Goal: Information Seeking & Learning: Learn about a topic

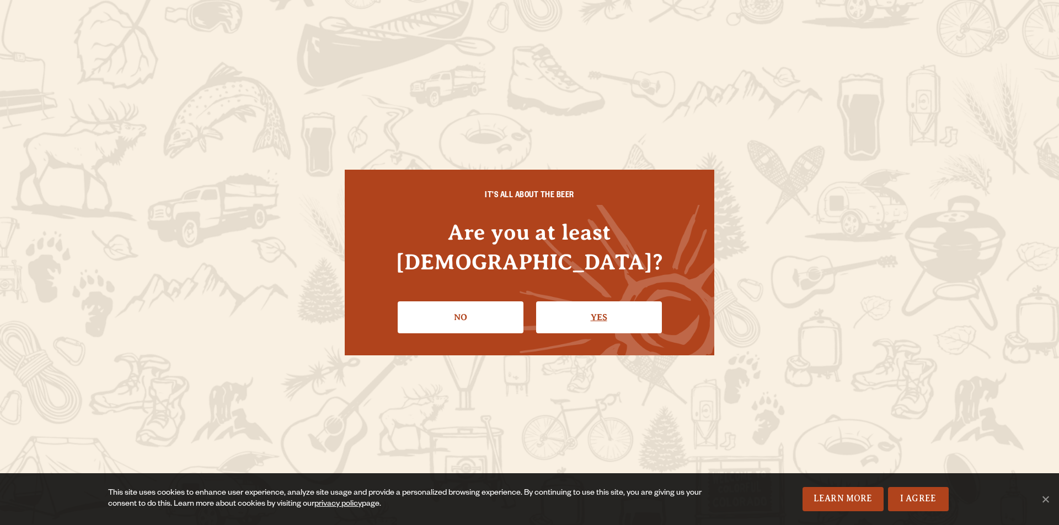
click at [616, 302] on link "Yes" at bounding box center [599, 318] width 126 height 32
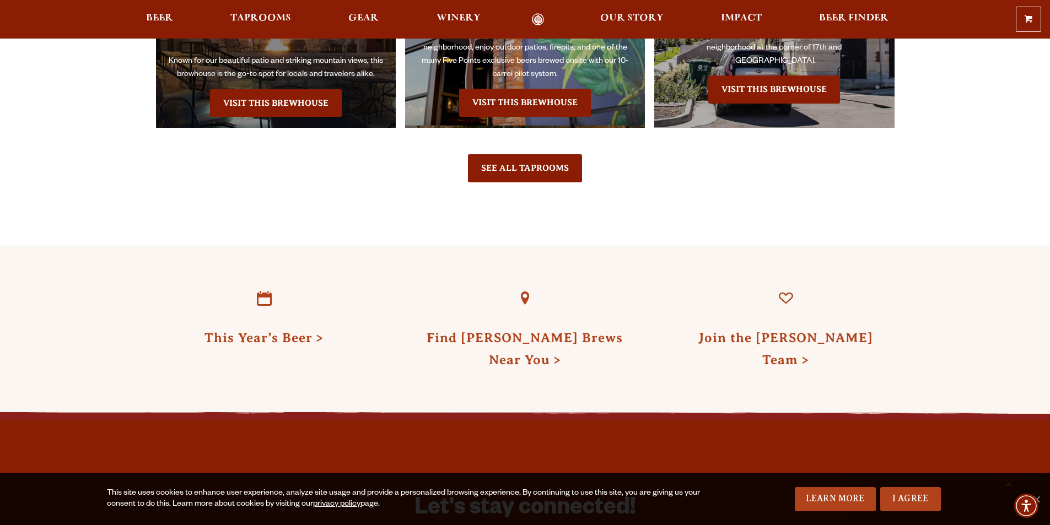
scroll to position [3215, 0]
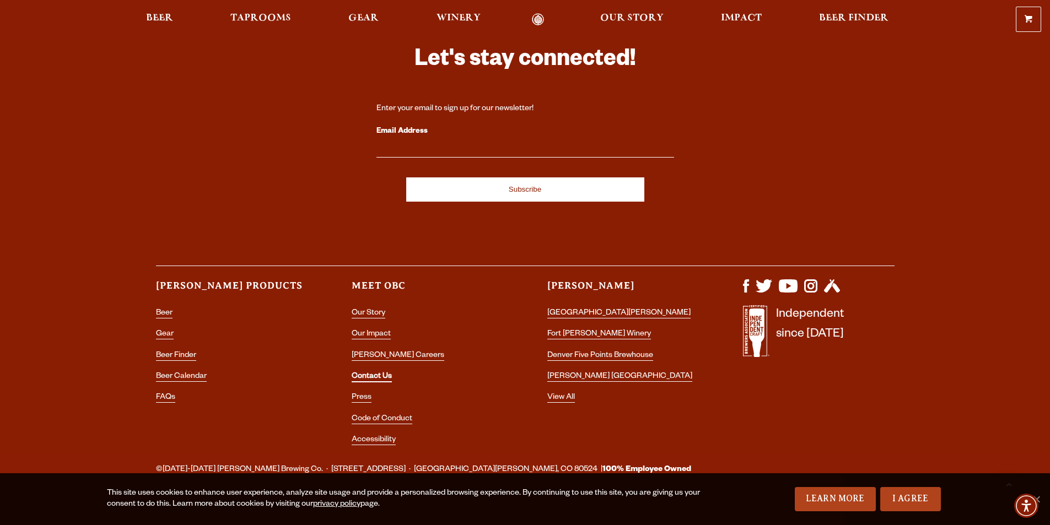
click at [375, 373] on link "Contact Us" at bounding box center [372, 378] width 40 height 10
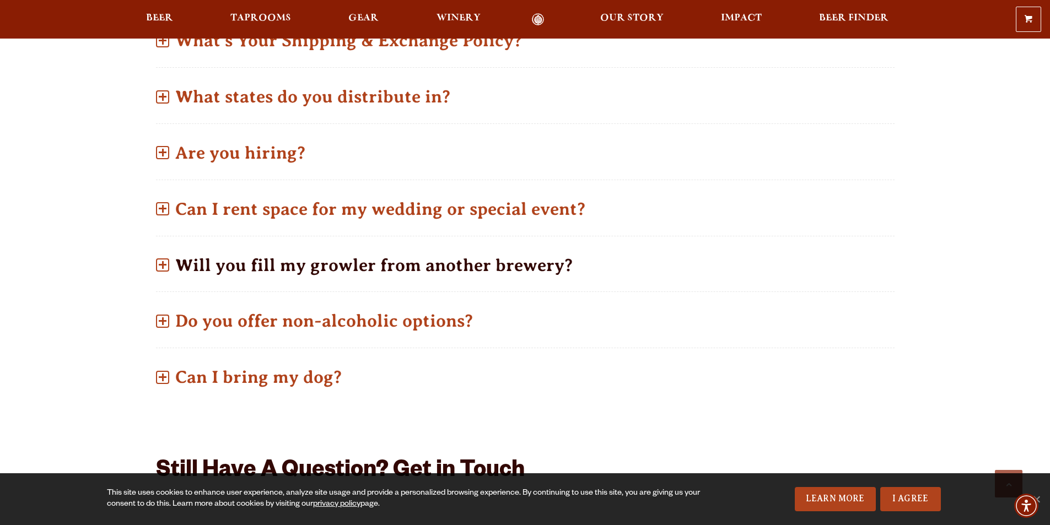
scroll to position [551, 0]
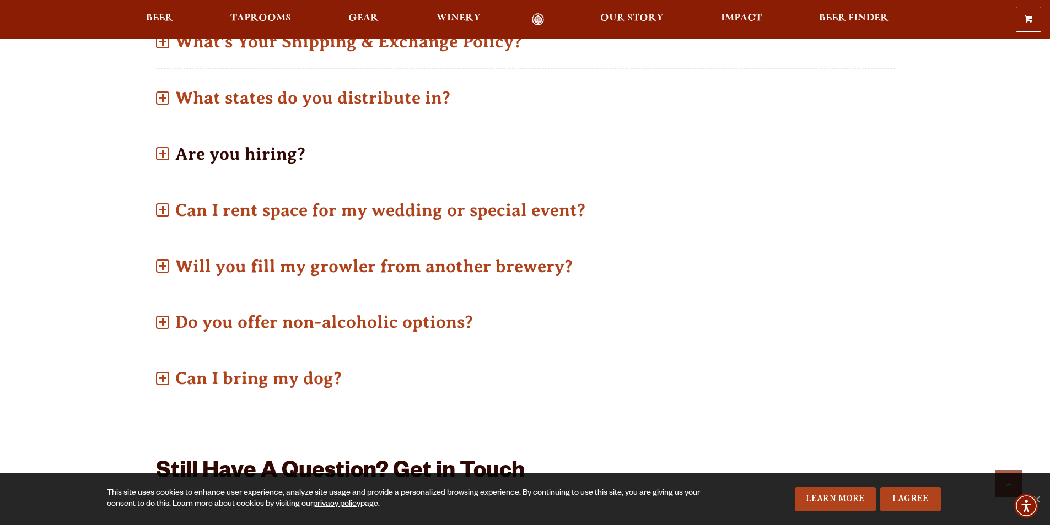
click at [164, 157] on span at bounding box center [162, 153] width 13 height 13
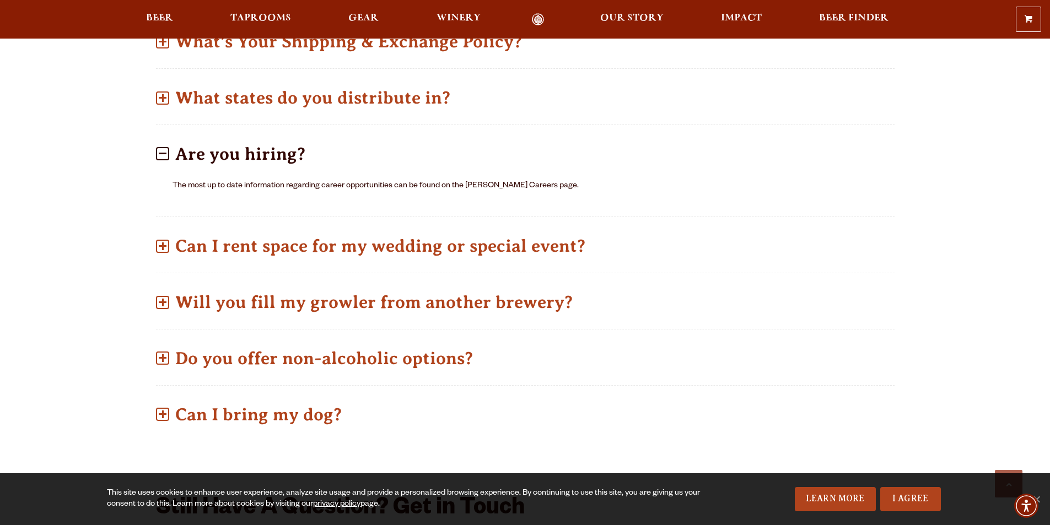
click at [535, 20] on link "Odell Home" at bounding box center [538, 19] width 41 height 13
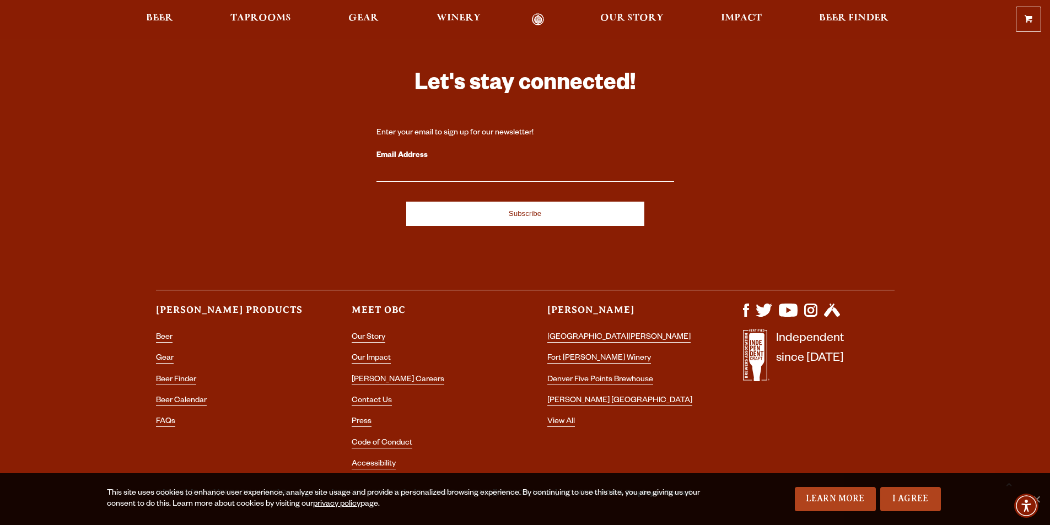
scroll to position [3215, 0]
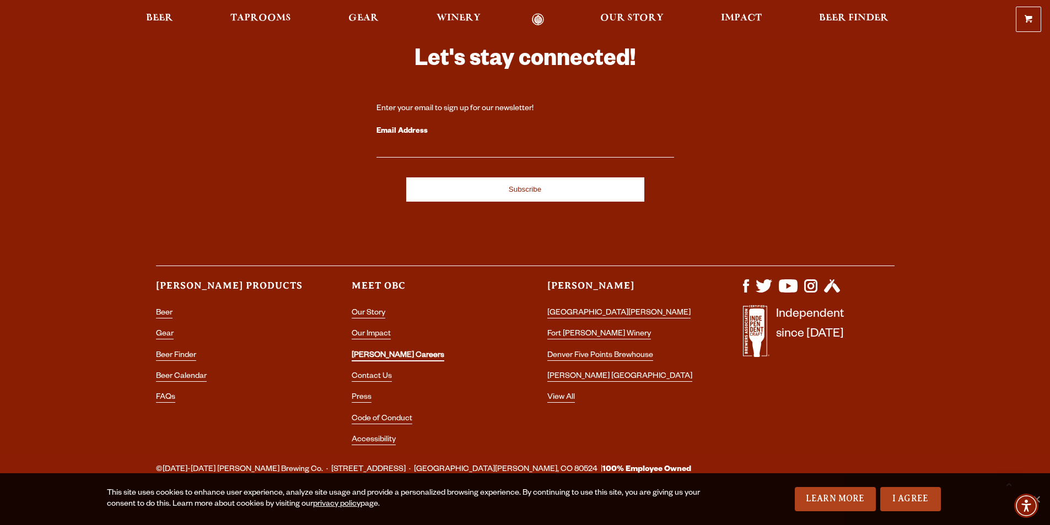
click at [390, 352] on link "[PERSON_NAME] Careers" at bounding box center [398, 357] width 93 height 10
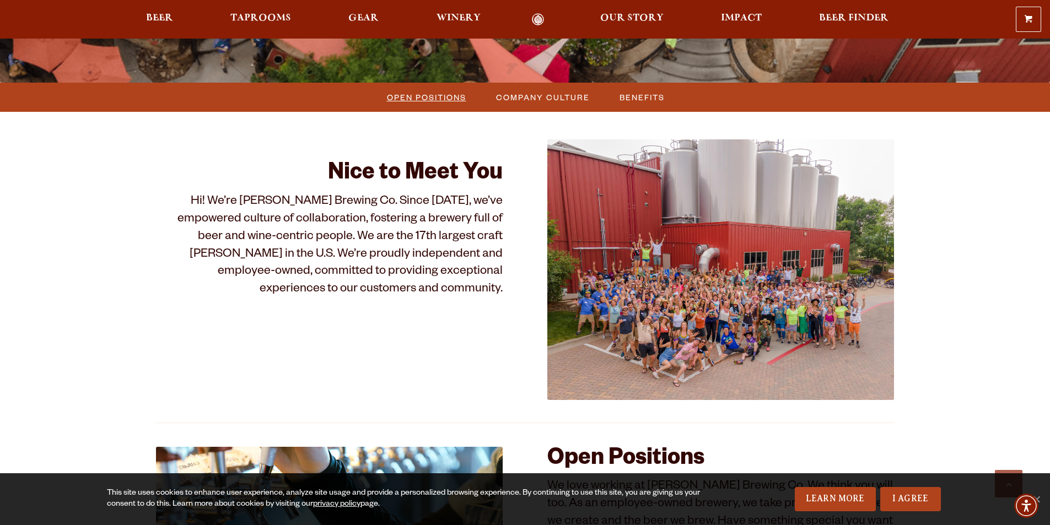
click at [420, 98] on span "Open Positions" at bounding box center [426, 97] width 79 height 16
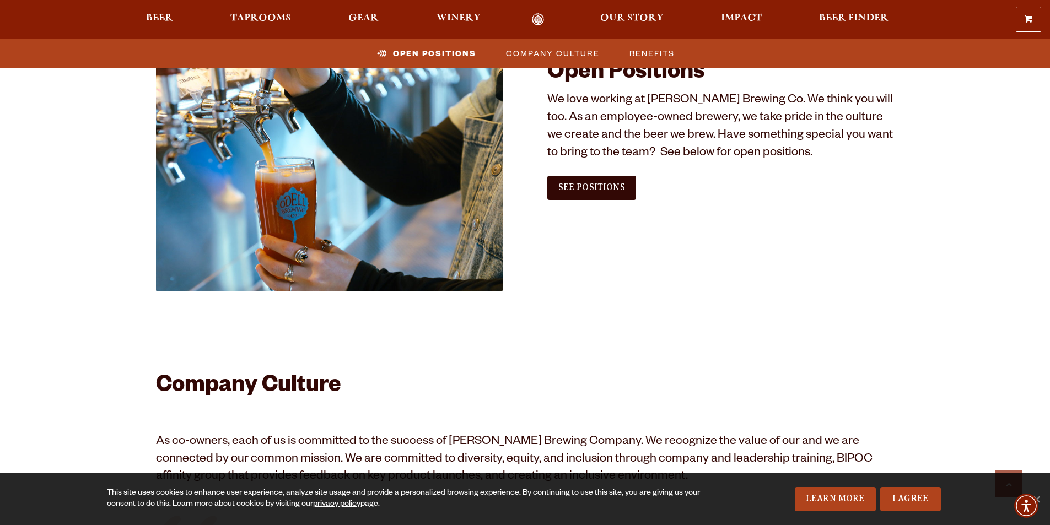
scroll to position [670, 0]
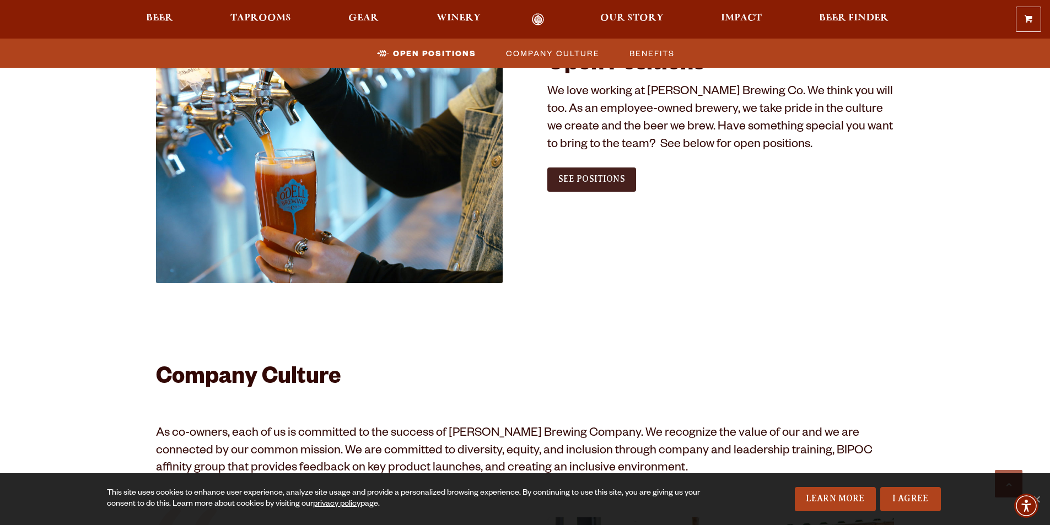
click at [600, 186] on link "See Positions" at bounding box center [591, 180] width 89 height 24
